Goal: Book appointment/travel/reservation

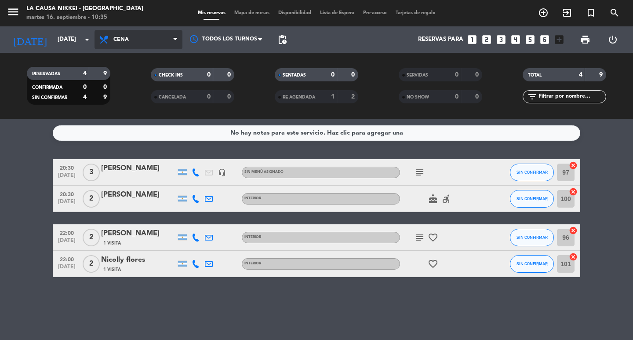
click at [131, 40] on span "Cena" at bounding box center [139, 39] width 88 height 19
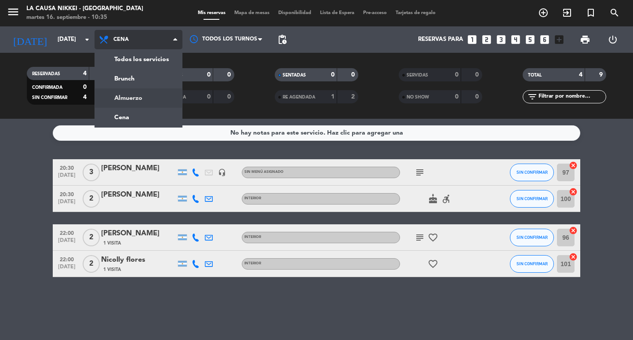
click at [136, 99] on div "menu La Causa Nikkei - [GEOGRAPHIC_DATA] [DATE] 16. septiembre - 10:35 Mis rese…" at bounding box center [316, 59] width 633 height 119
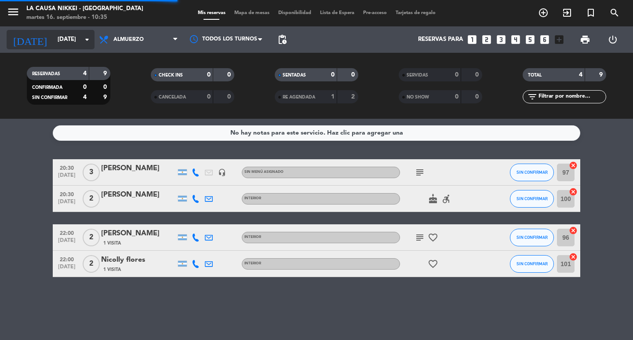
click at [84, 40] on icon "arrow_drop_down" at bounding box center [87, 39] width 11 height 11
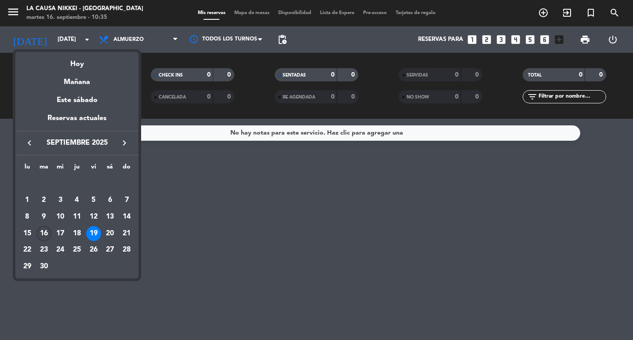
click at [49, 231] on div "16" at bounding box center [44, 233] width 15 height 15
type input "[DATE]"
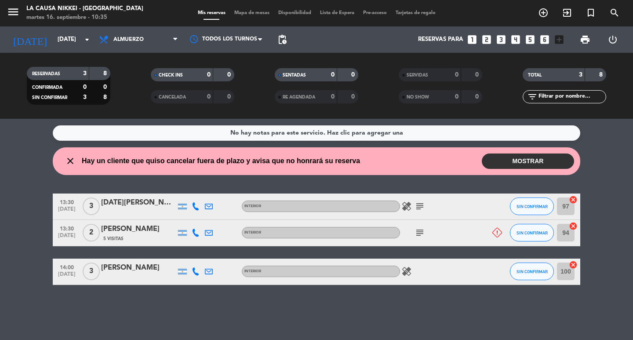
click at [524, 155] on button "MOSTRAR" at bounding box center [528, 160] width 92 height 15
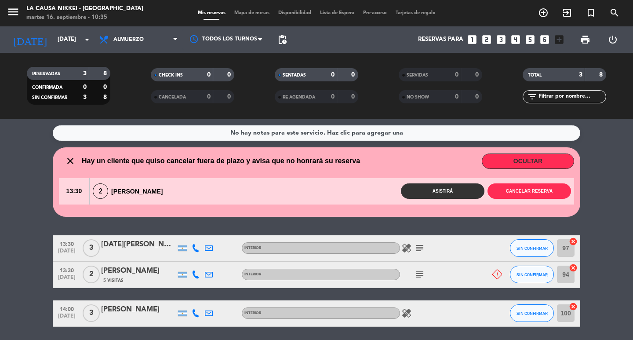
click at [72, 163] on icon "close" at bounding box center [70, 161] width 11 height 11
click at [70, 158] on icon "close" at bounding box center [70, 161] width 11 height 11
click at [70, 162] on icon "close" at bounding box center [70, 161] width 11 height 11
click at [530, 156] on button "OCULTAR" at bounding box center [528, 160] width 92 height 15
